Goal: Information Seeking & Learning: Learn about a topic

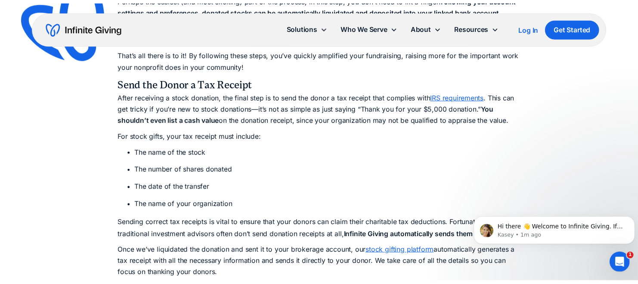
scroll to position [2023, 0]
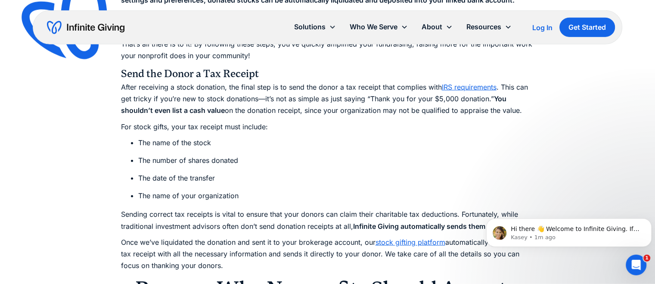
click at [468, 90] on link "IRS requirements" at bounding box center [469, 87] width 55 height 9
click at [489, 166] on li "The number of shares donated" at bounding box center [336, 161] width 396 height 12
drag, startPoint x: 626, startPoint y: 223, endPoint x: 572, endPoint y: 185, distance: 66.2
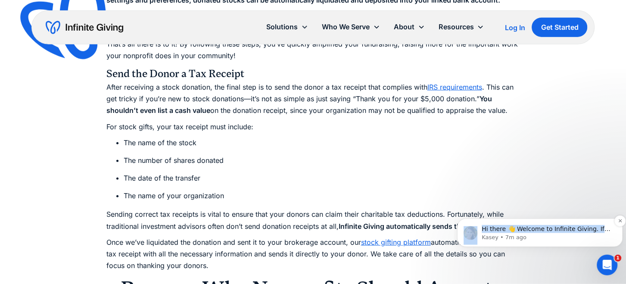
click at [615, 223] on button "Dismiss notification" at bounding box center [619, 220] width 11 height 11
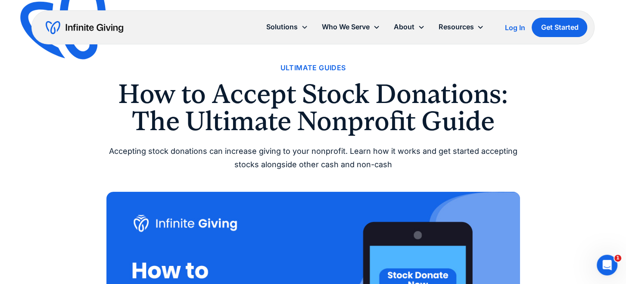
scroll to position [0, 0]
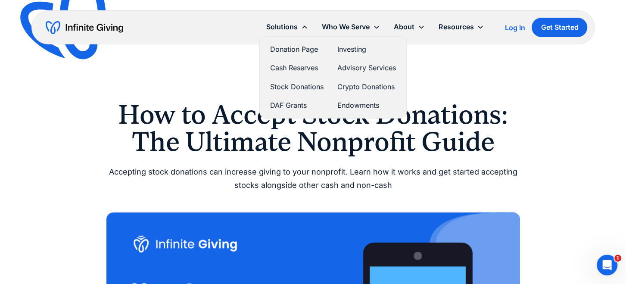
click at [357, 86] on link "Crypto Donations" at bounding box center [366, 87] width 59 height 12
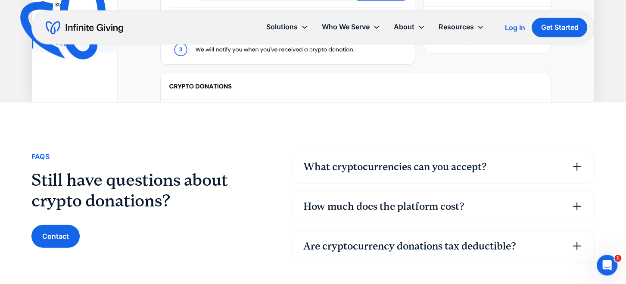
scroll to position [1910, 0]
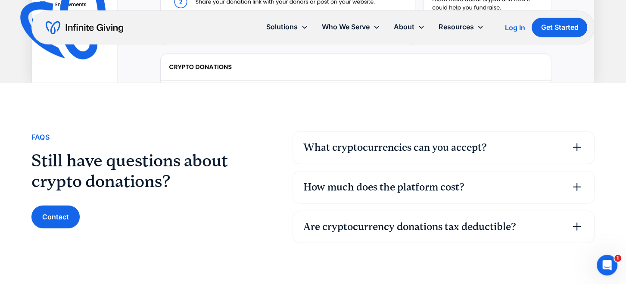
click at [574, 146] on icon at bounding box center [577, 147] width 14 height 14
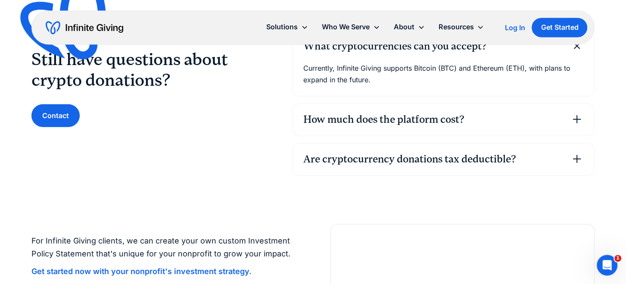
scroll to position [2015, 0]
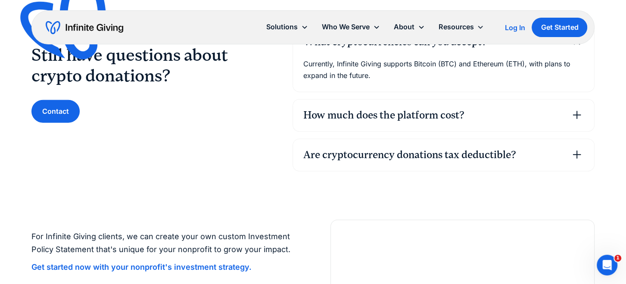
click at [576, 113] on icon at bounding box center [577, 115] width 8 height 8
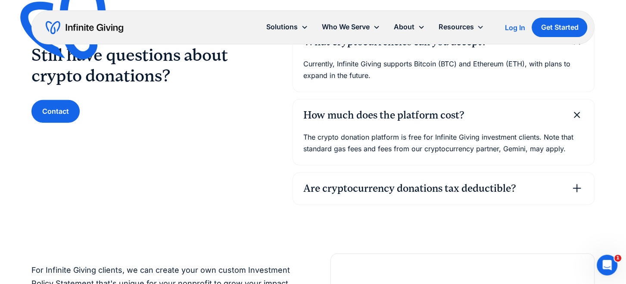
click at [577, 187] on icon at bounding box center [577, 188] width 8 height 8
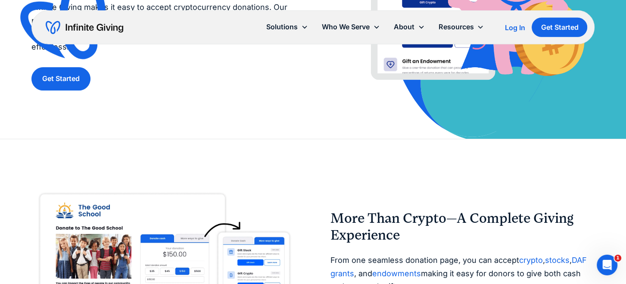
scroll to position [0, 0]
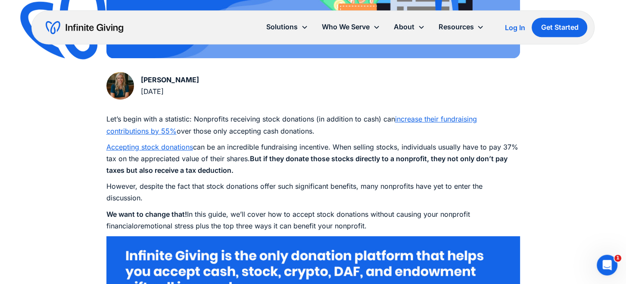
scroll to position [416, 0]
